Goal: Information Seeking & Learning: Find specific fact

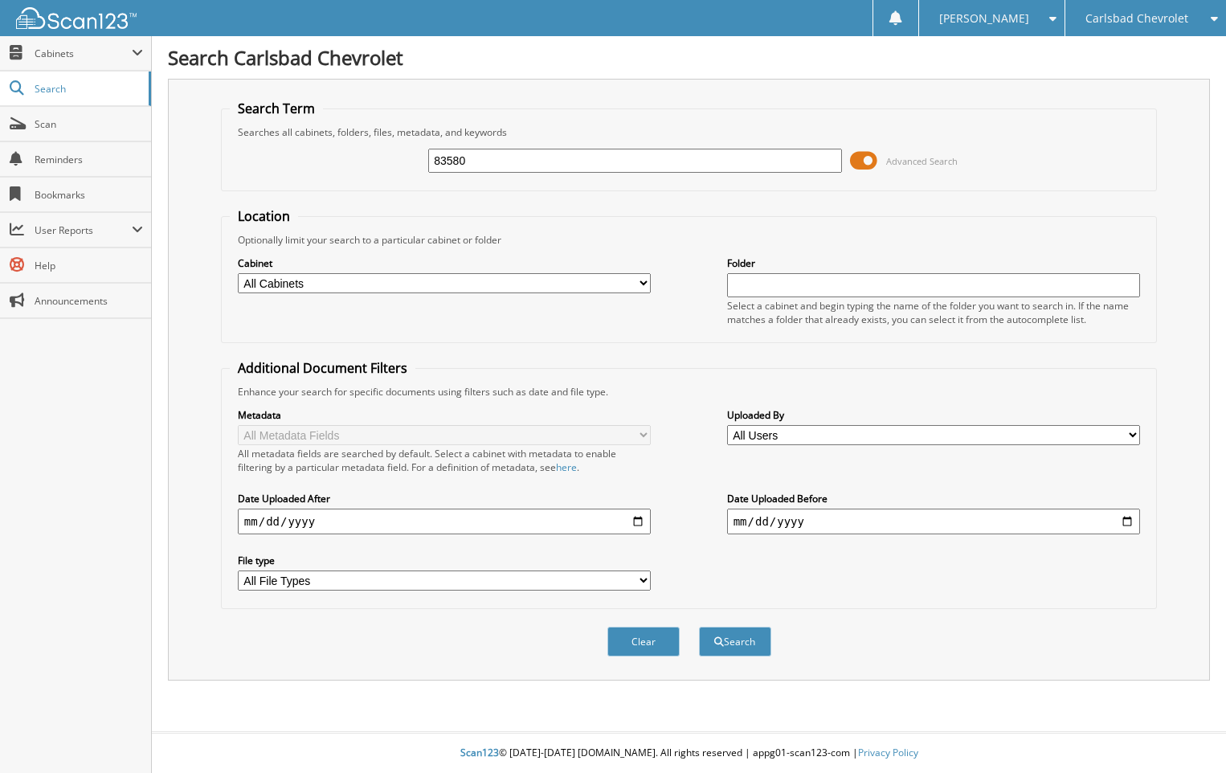
type input "83580"
click at [699, 627] on button "Search" at bounding box center [735, 642] width 72 height 30
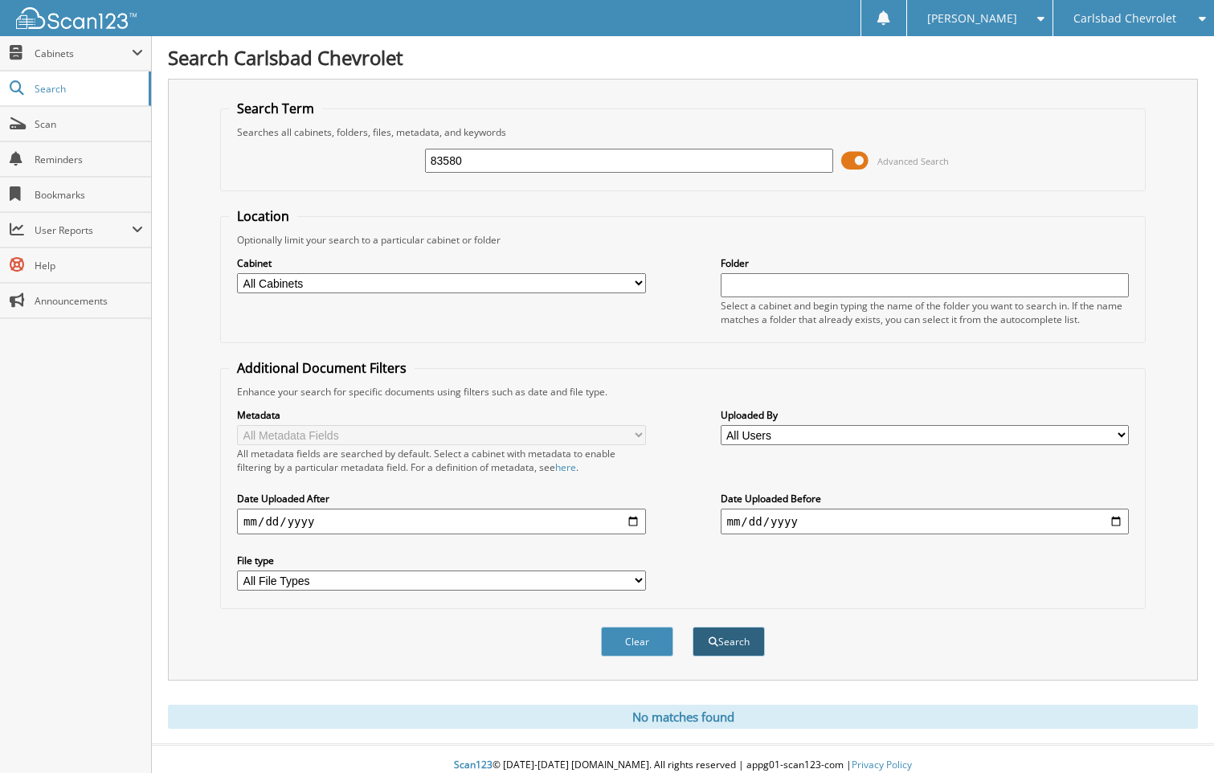
click at [734, 645] on button "Search" at bounding box center [729, 642] width 72 height 30
drag, startPoint x: 469, startPoint y: 162, endPoint x: 450, endPoint y: 166, distance: 19.7
click at [450, 166] on input "83580" at bounding box center [629, 161] width 408 height 24
type input "83502"
click at [693, 627] on button "Search" at bounding box center [729, 642] width 72 height 30
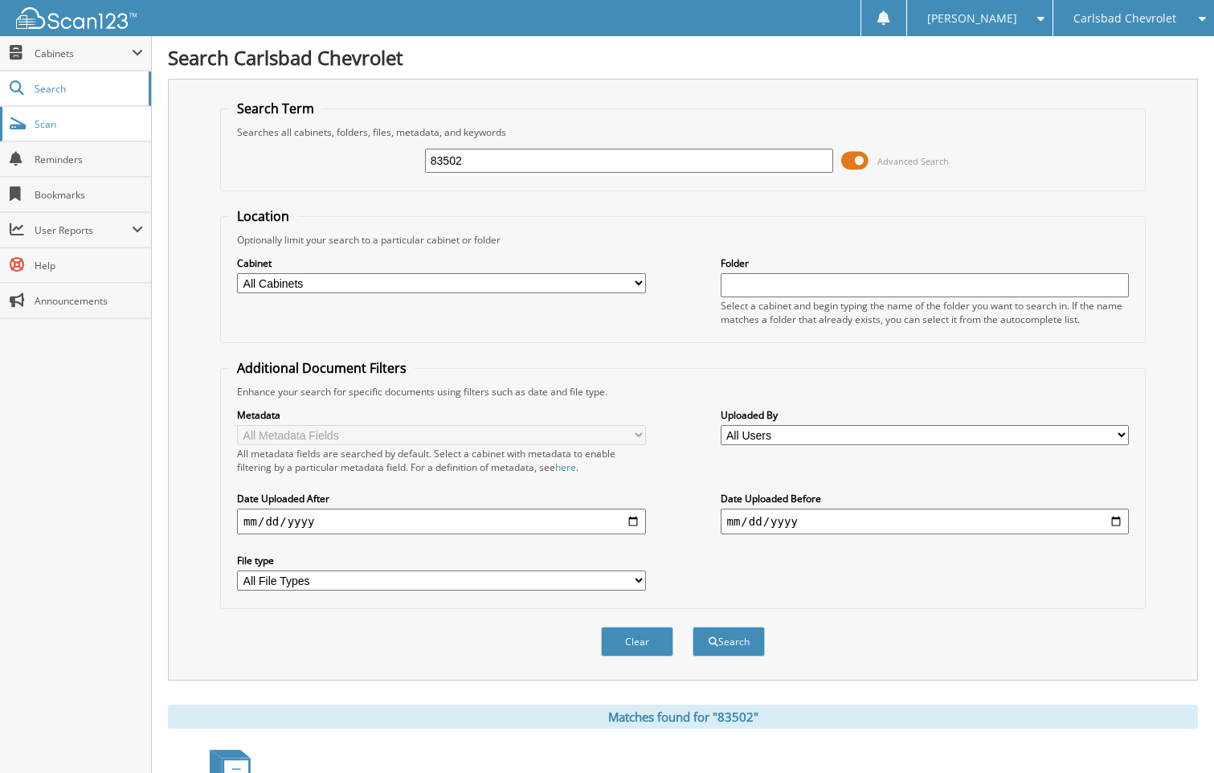
click at [49, 128] on span "Scan" at bounding box center [89, 124] width 108 height 14
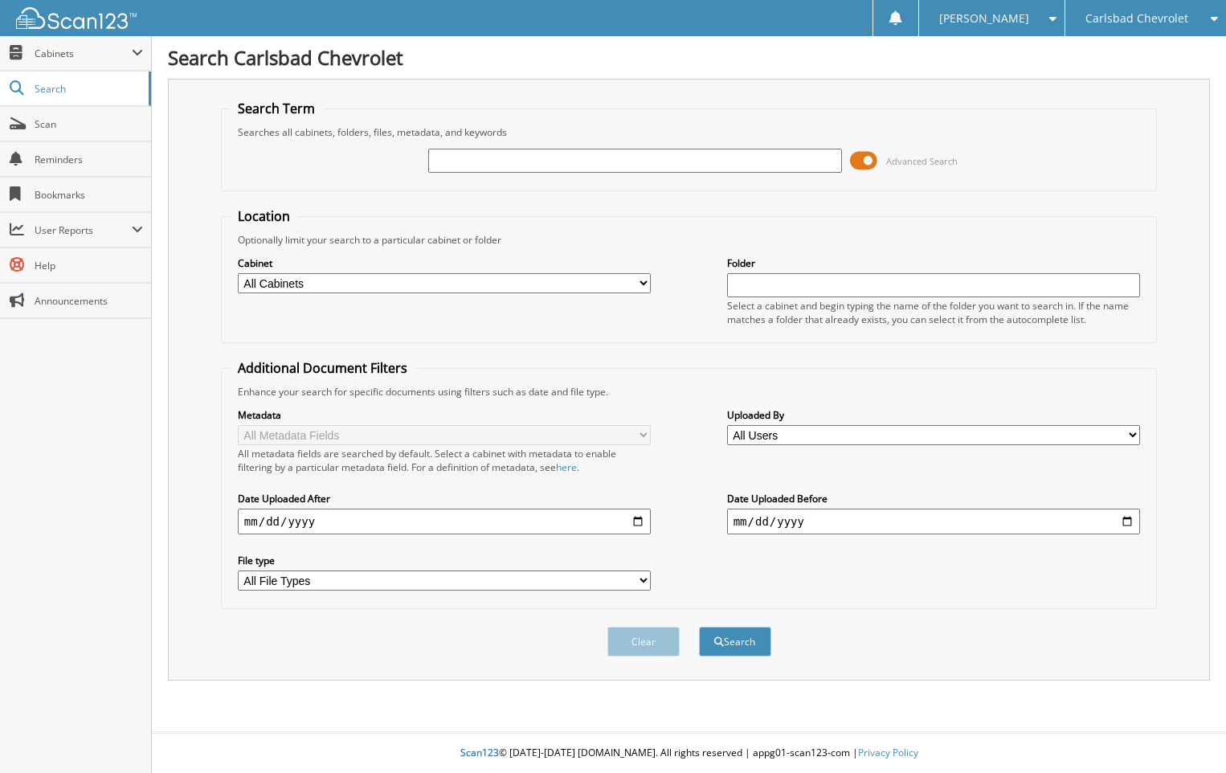
click at [436, 157] on input "text" at bounding box center [634, 161] width 413 height 24
type input "83502"
click at [699, 627] on button "Search" at bounding box center [735, 642] width 72 height 30
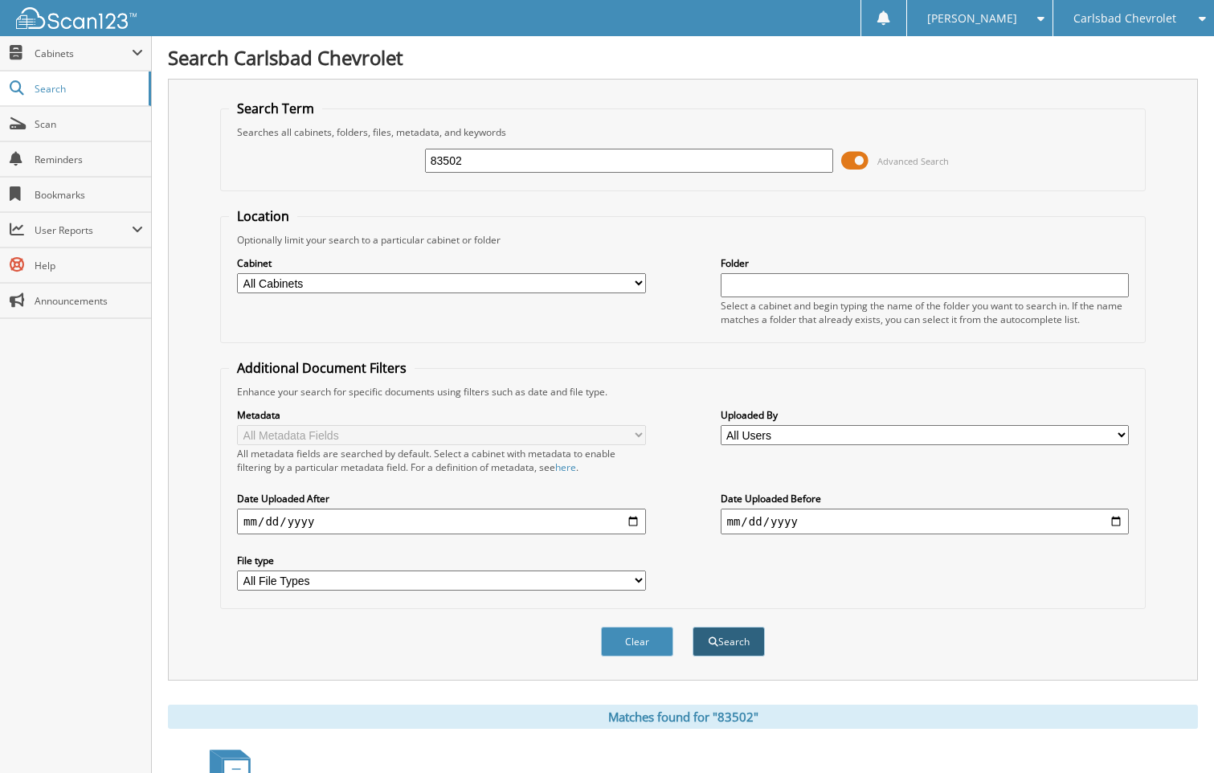
click at [722, 639] on button "Search" at bounding box center [729, 642] width 72 height 30
drag, startPoint x: 460, startPoint y: 166, endPoint x: 444, endPoint y: 166, distance: 16.1
click at [444, 166] on input "83502" at bounding box center [629, 161] width 408 height 24
type input "83464"
click at [693, 627] on button "Search" at bounding box center [729, 642] width 72 height 30
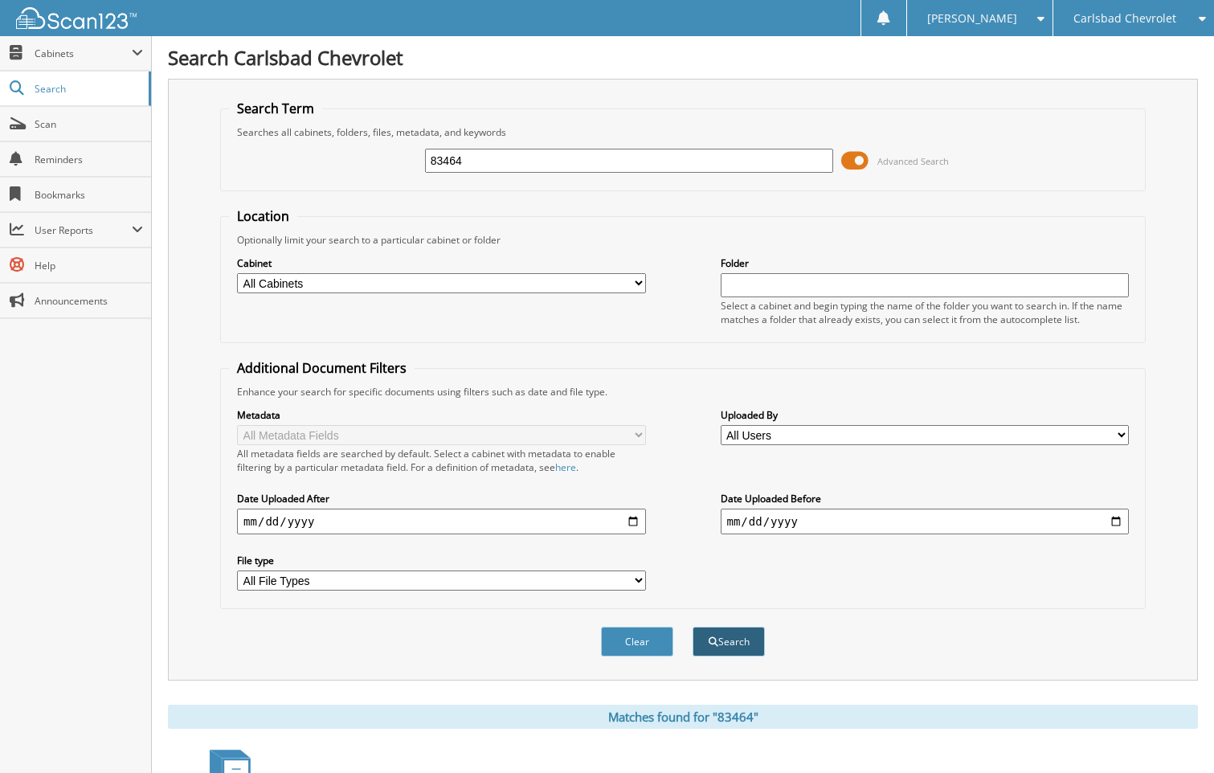
click at [734, 634] on button "Search" at bounding box center [729, 642] width 72 height 30
type input "8358083464"
click at [693, 627] on button "Search" at bounding box center [729, 642] width 72 height 30
drag, startPoint x: 516, startPoint y: 155, endPoint x: 407, endPoint y: 158, distance: 108.5
click at [407, 158] on div "8358083464 Advanced Search" at bounding box center [683, 160] width 908 height 43
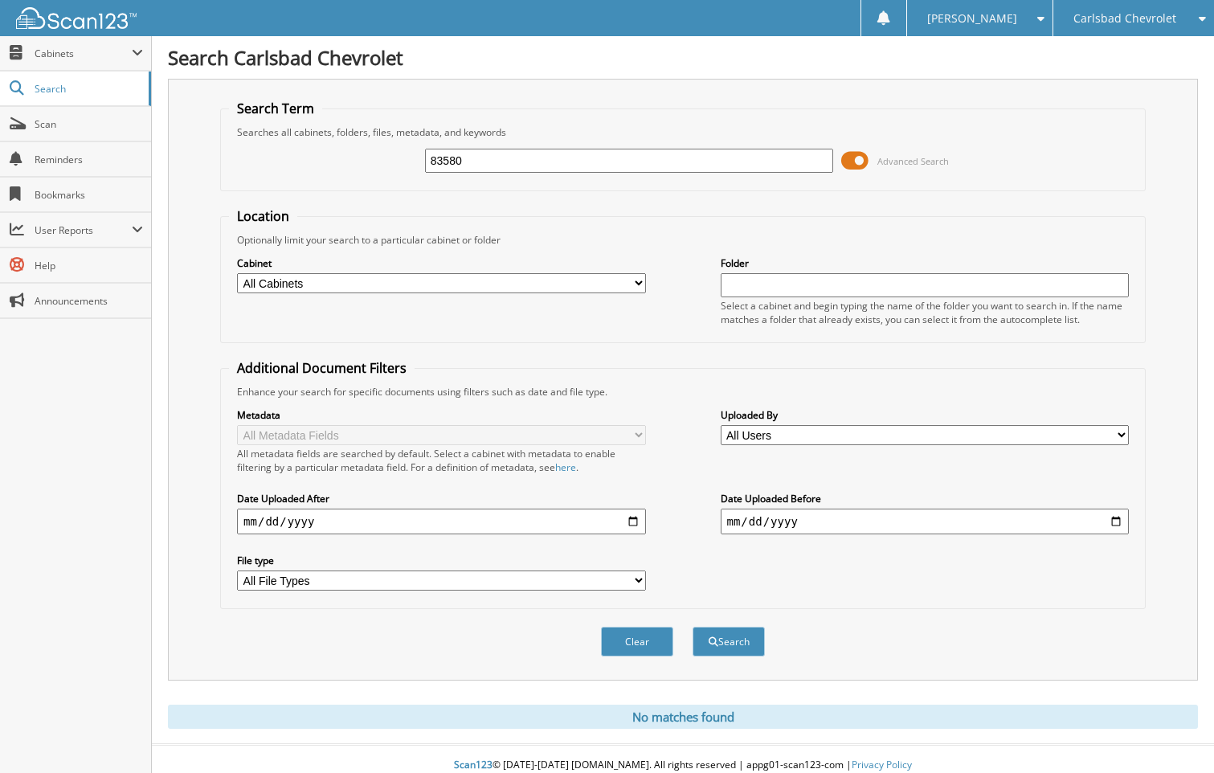
type input "83580"
click at [693, 627] on button "Search" at bounding box center [729, 642] width 72 height 30
click at [736, 641] on button "Search" at bounding box center [729, 642] width 72 height 30
click at [1204, 17] on icon at bounding box center [1198, 18] width 15 height 11
click at [51, 124] on span "Scan" at bounding box center [89, 124] width 108 height 14
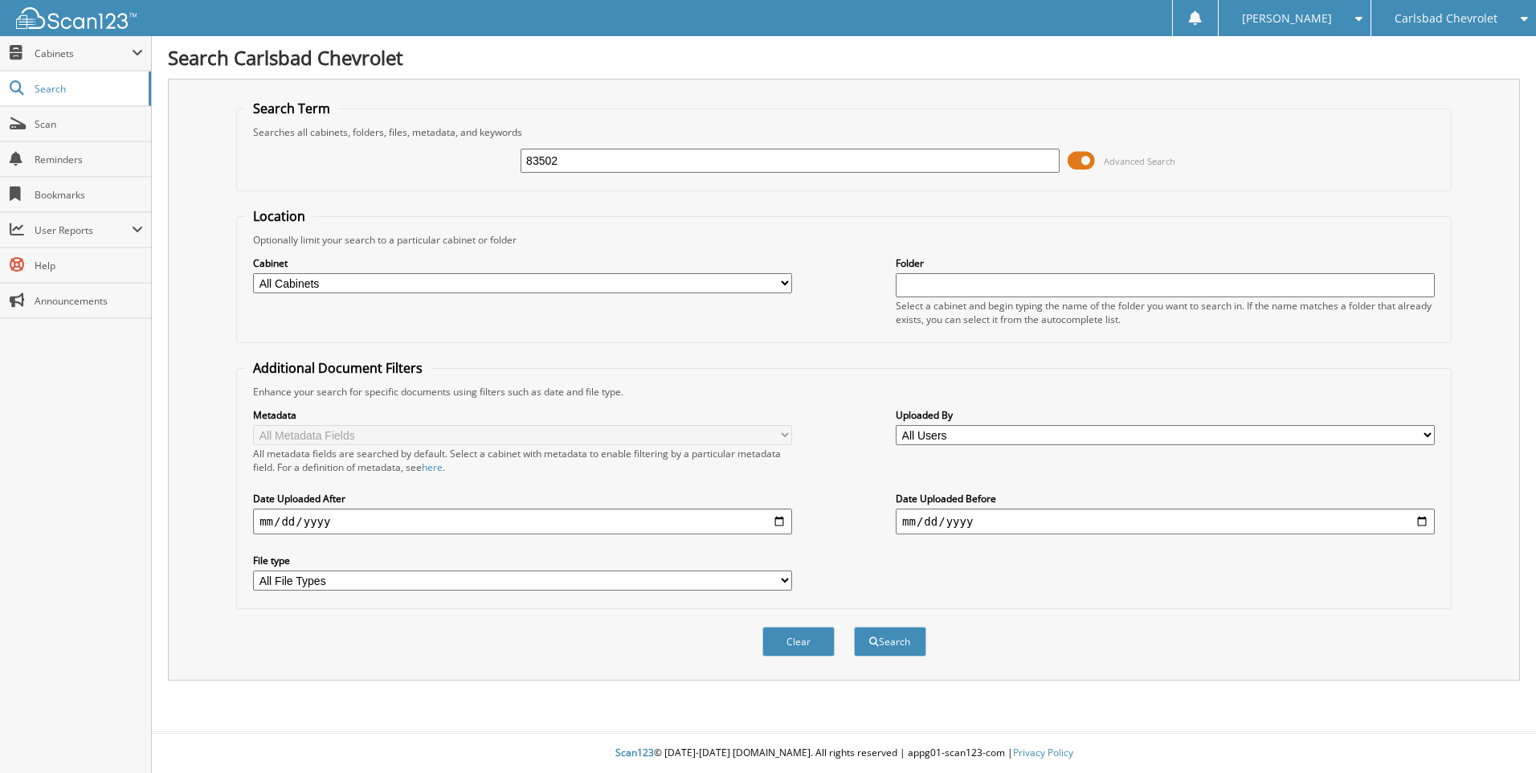
type input "83502"
click at [854, 627] on button "Search" at bounding box center [890, 642] width 72 height 30
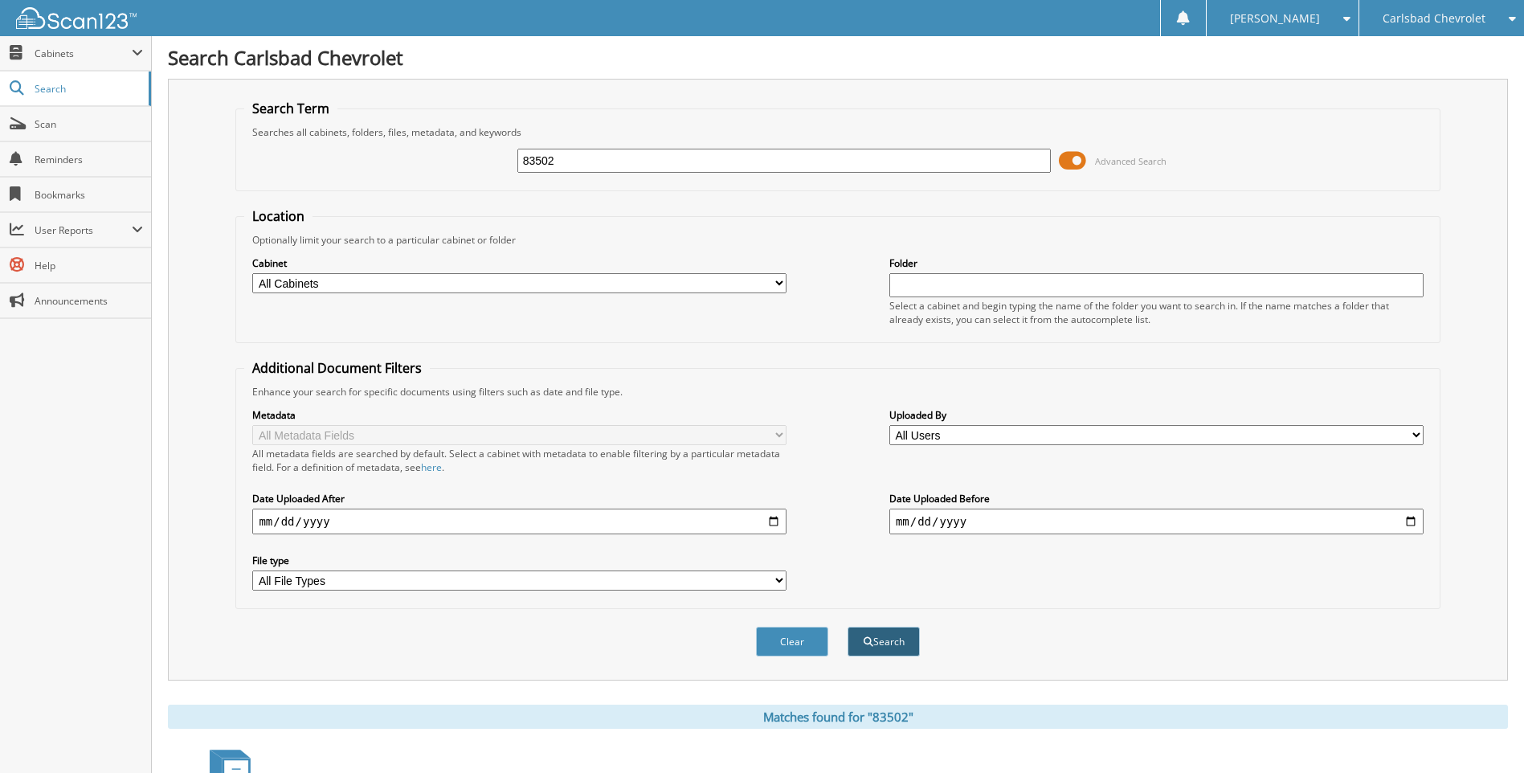
click at [886, 642] on button "Search" at bounding box center [884, 642] width 72 height 30
click at [782, 282] on select "All Cabinets ACCOUNTS PAYABLE ACCOUNTS RECEIVABLE CAR DEALS COURTESY DELIVERY M…" at bounding box center [519, 283] width 534 height 20
select select "10975"
click at [252, 273] on select "All Cabinets ACCOUNTS PAYABLE ACCOUNTS RECEIVABLE CAR DEALS COURTESY DELIVERY M…" at bounding box center [519, 283] width 534 height 20
click at [882, 639] on button "Search" at bounding box center [884, 642] width 72 height 30
